Goal: Task Accomplishment & Management: Use online tool/utility

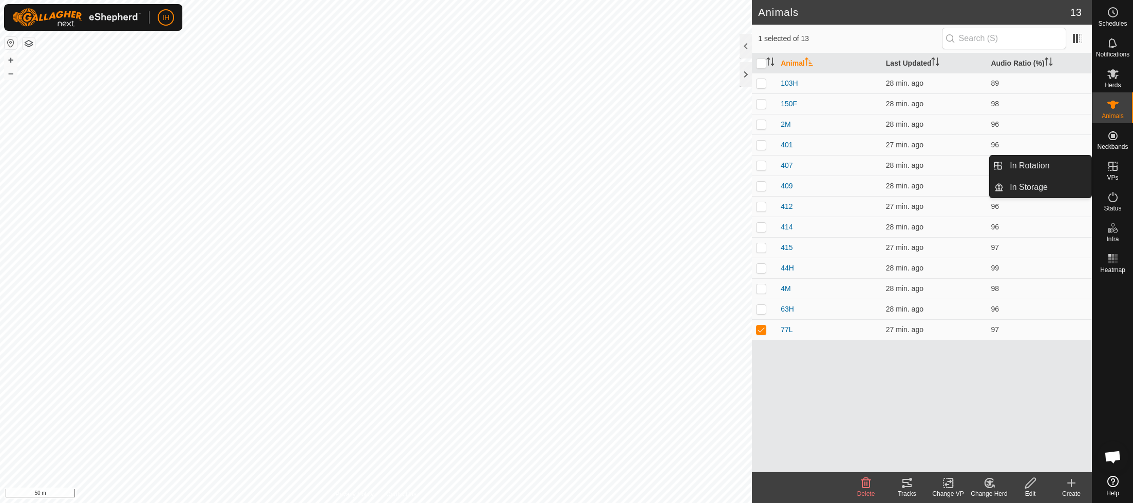
click at [1114, 171] on icon at bounding box center [1113, 166] width 12 height 12
click at [1043, 166] on link "In Rotation" at bounding box center [1048, 166] width 88 height 21
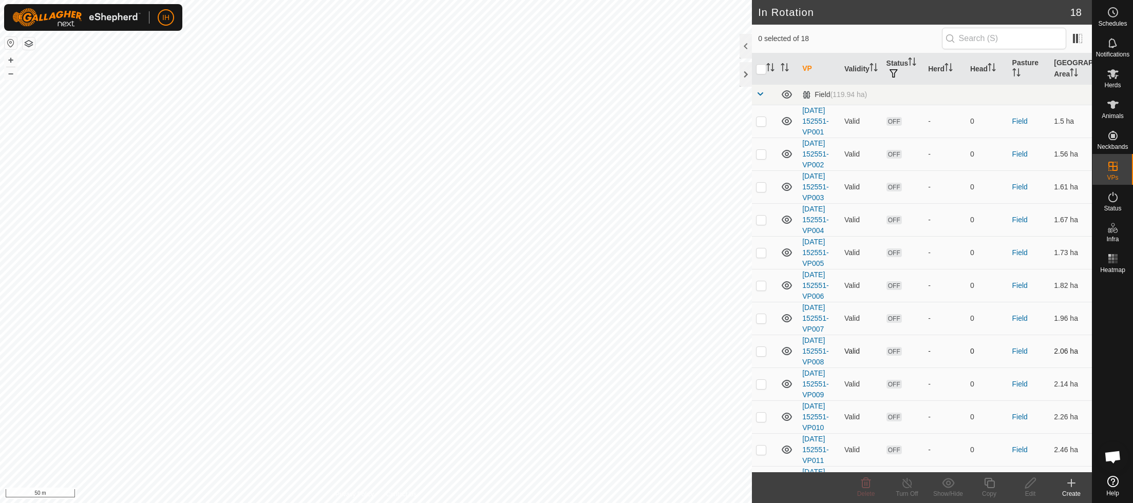
checkbox input "true"
click at [991, 486] on icon at bounding box center [989, 483] width 13 height 12
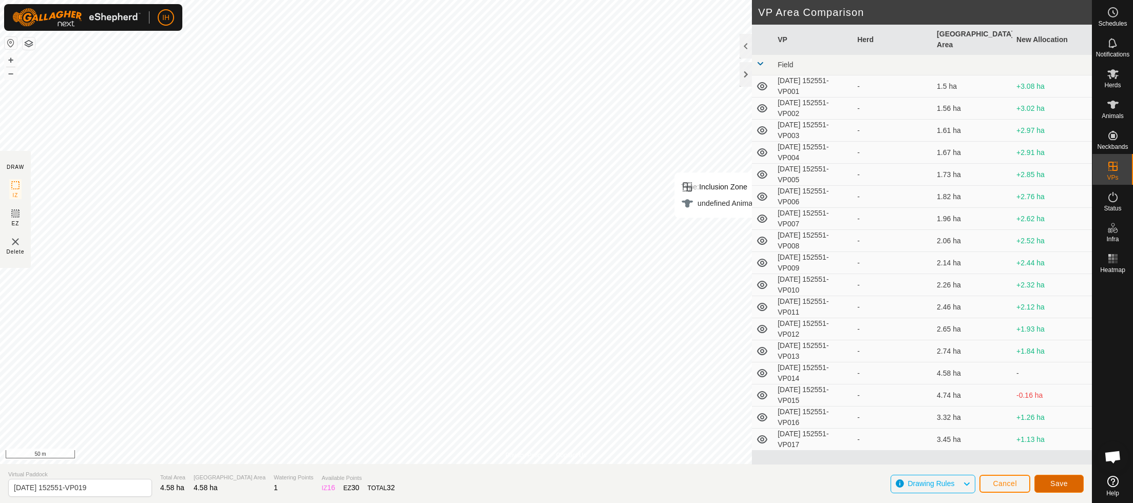
click at [1064, 483] on span "Save" at bounding box center [1058, 484] width 17 height 8
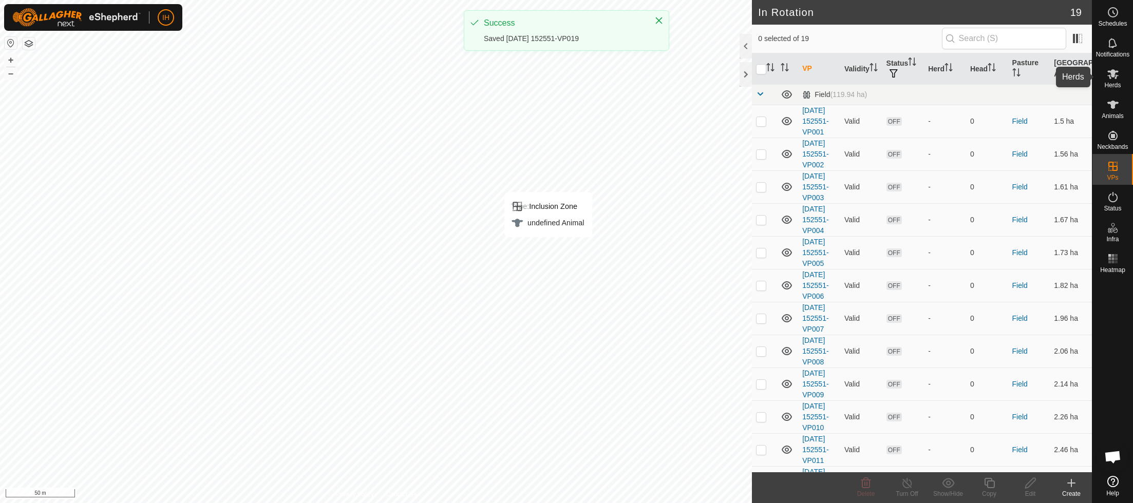
click at [1115, 76] on icon at bounding box center [1113, 74] width 12 height 12
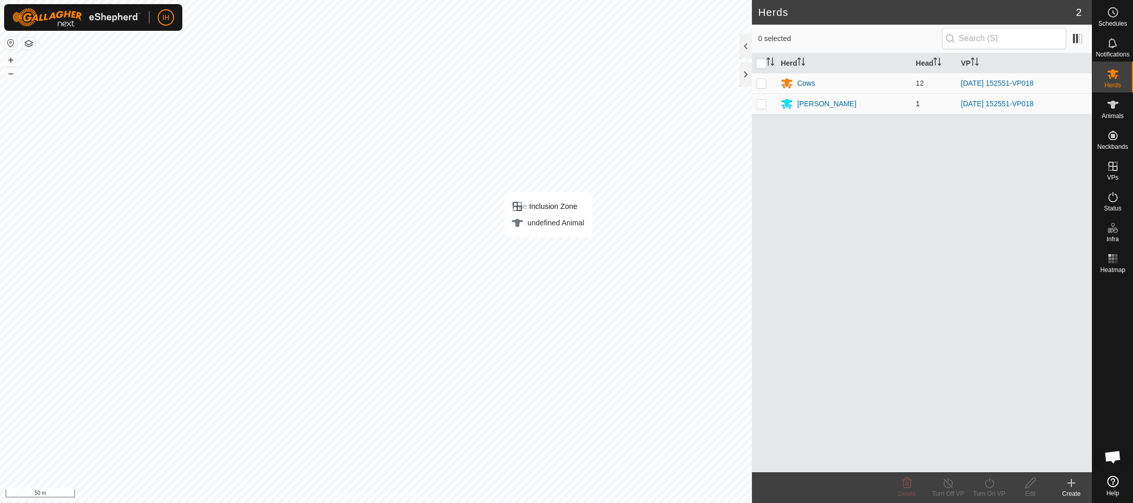
click at [764, 105] on p-checkbox at bounding box center [761, 104] width 10 height 8
checkbox input "true"
click at [996, 487] on turn-on-svg-icon at bounding box center [989, 483] width 41 height 12
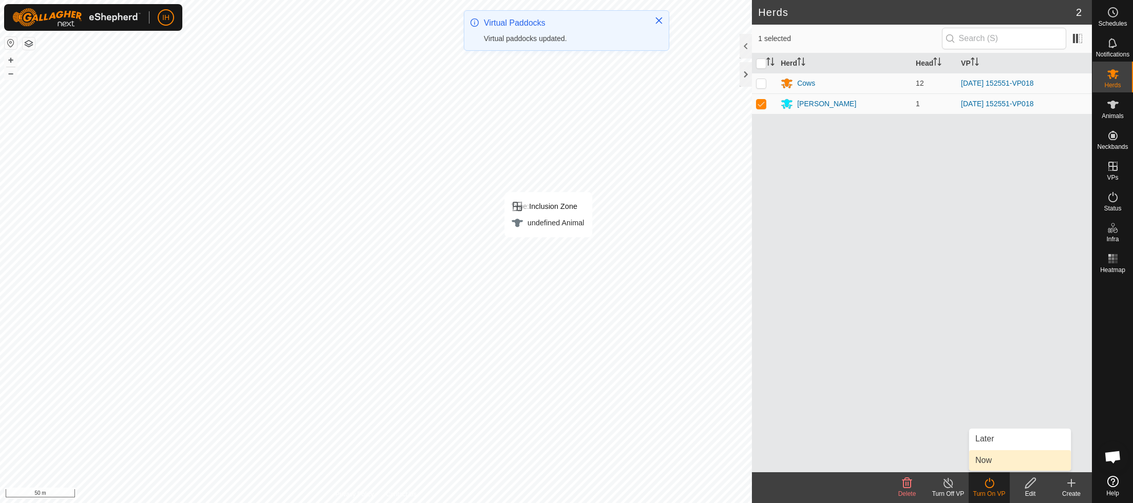
click at [993, 460] on link "Now" at bounding box center [1020, 460] width 102 height 21
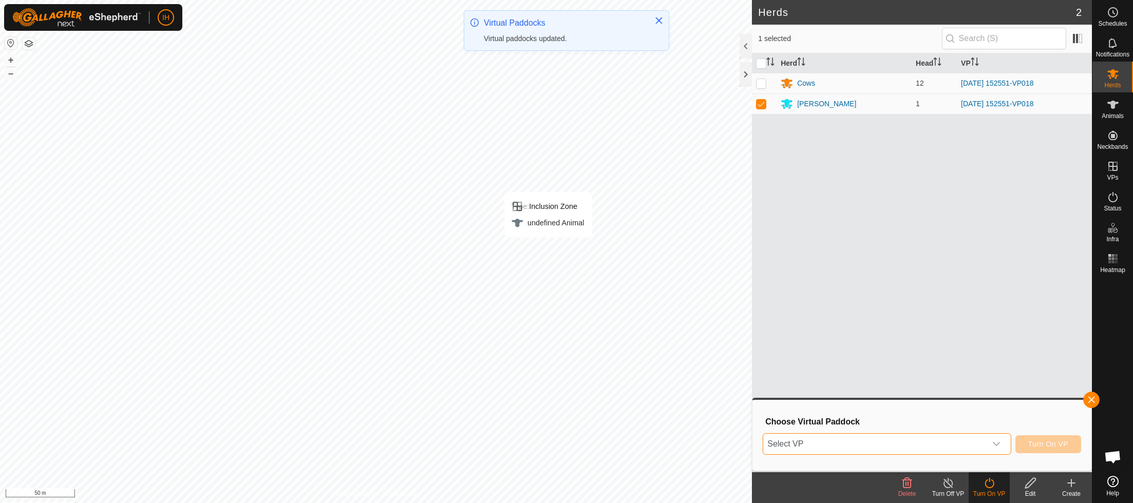
click at [964, 447] on span "Select VP" at bounding box center [874, 444] width 222 height 21
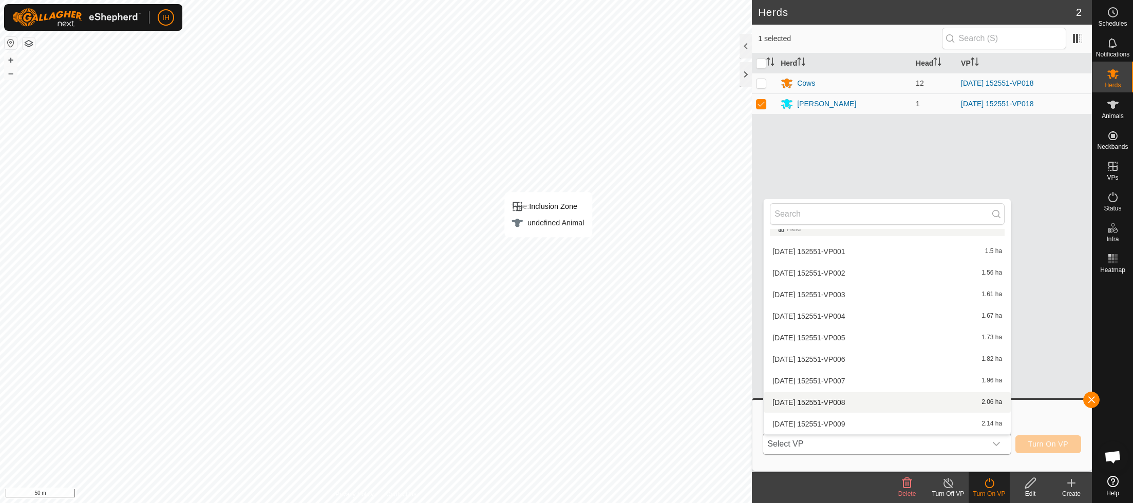
scroll to position [227, 0]
click at [885, 422] on li "[DATE] 152551-VP019 4.58 ha" at bounding box center [887, 424] width 247 height 21
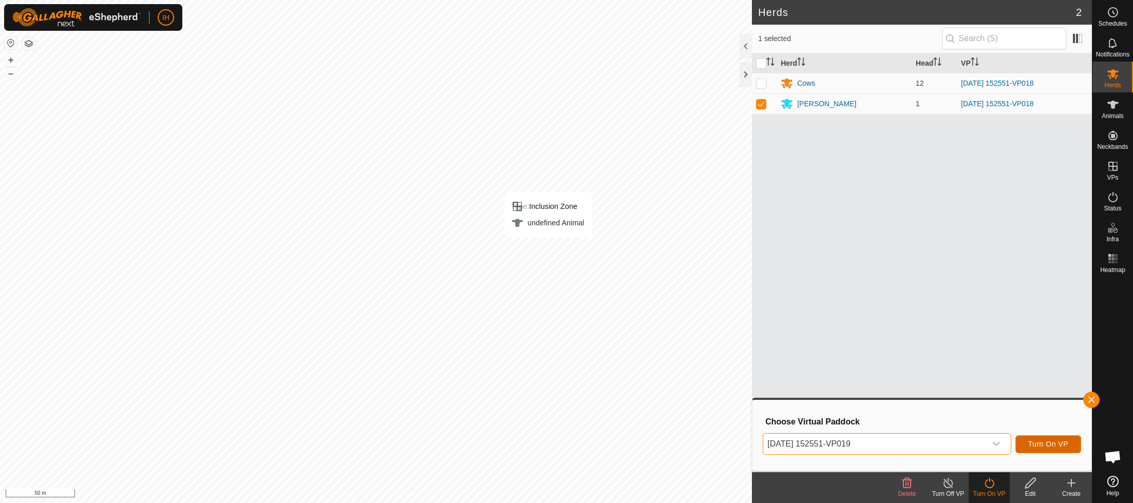
click at [1049, 440] on span "Turn On VP" at bounding box center [1048, 444] width 40 height 8
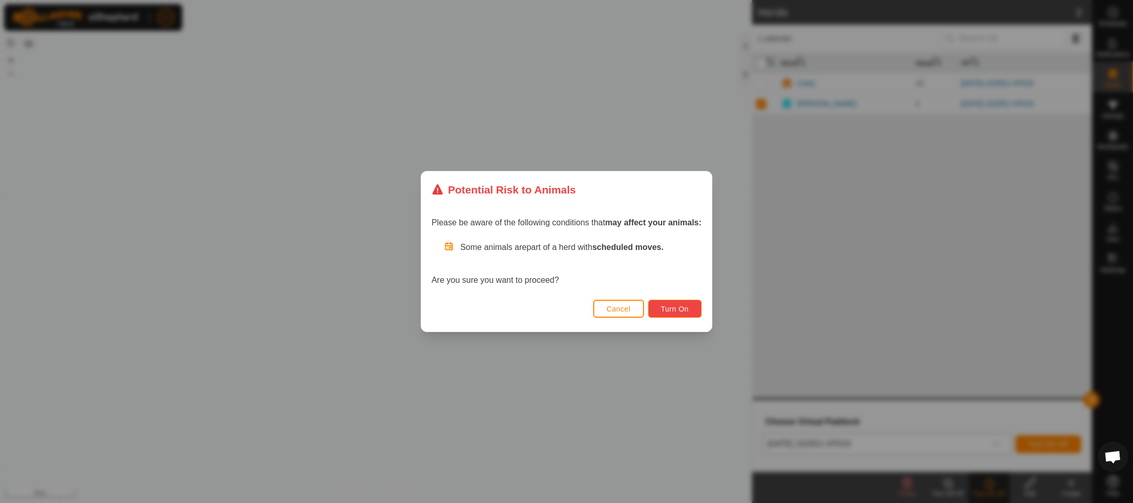
click at [680, 310] on span "Turn On" at bounding box center [675, 309] width 28 height 8
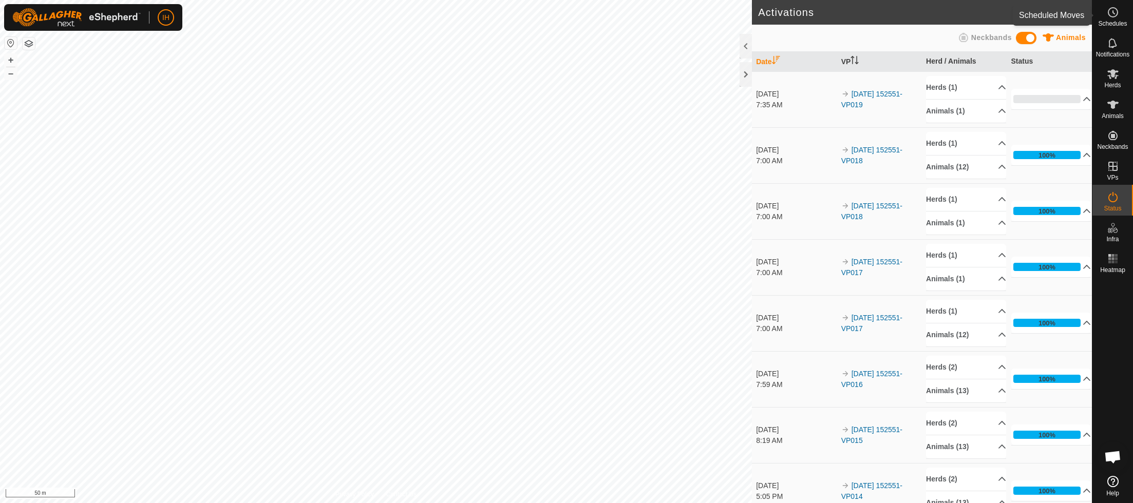
click at [1115, 15] on icon at bounding box center [1113, 12] width 12 height 12
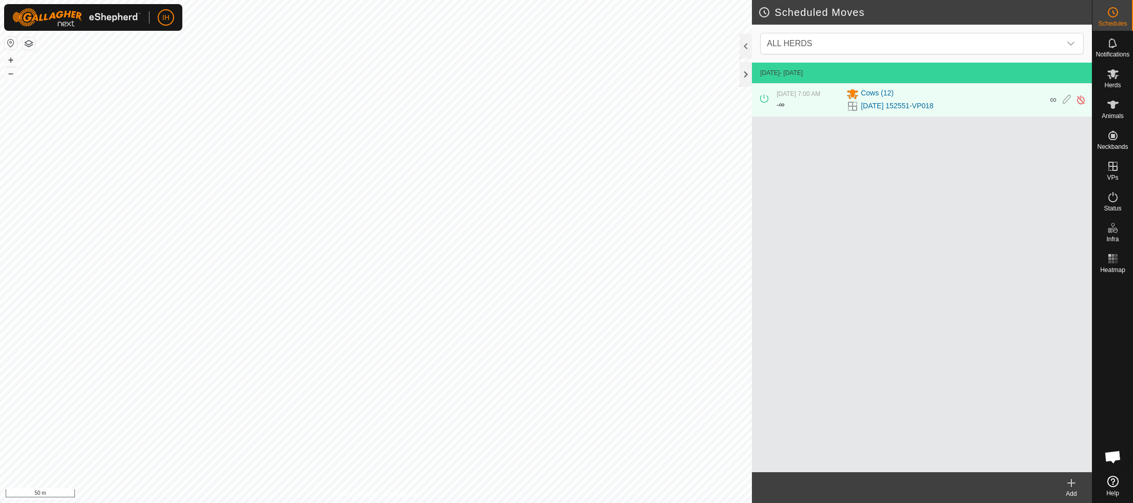
click at [1115, 325] on div at bounding box center [1112, 374] width 41 height 195
click at [1117, 108] on icon at bounding box center [1113, 105] width 12 height 12
